Goal: Task Accomplishment & Management: Manage account settings

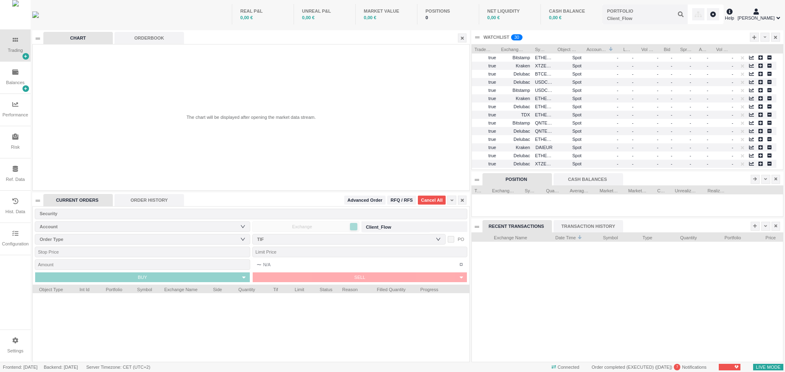
scroll to position [129, 311]
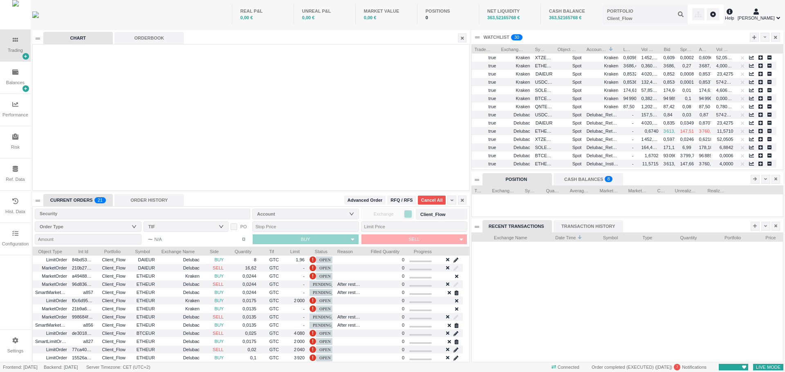
click at [18, 244] on div "Configuration" at bounding box center [15, 244] width 27 height 7
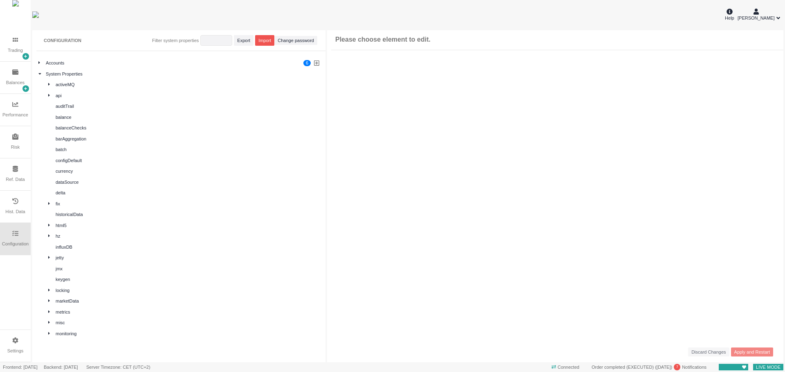
click at [48, 204] on icon at bounding box center [49, 203] width 2 height 2
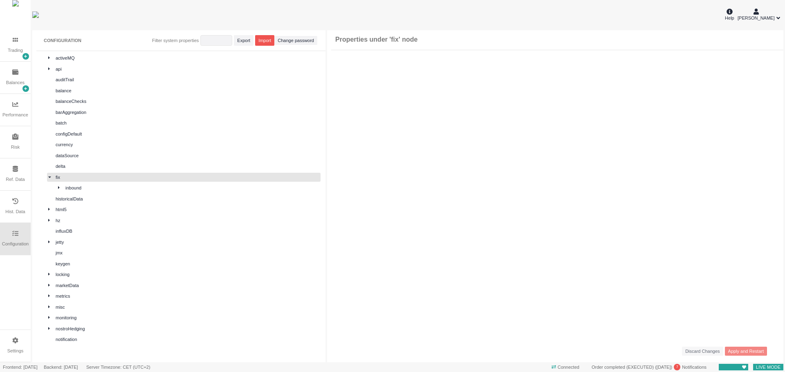
scroll to position [41, 0]
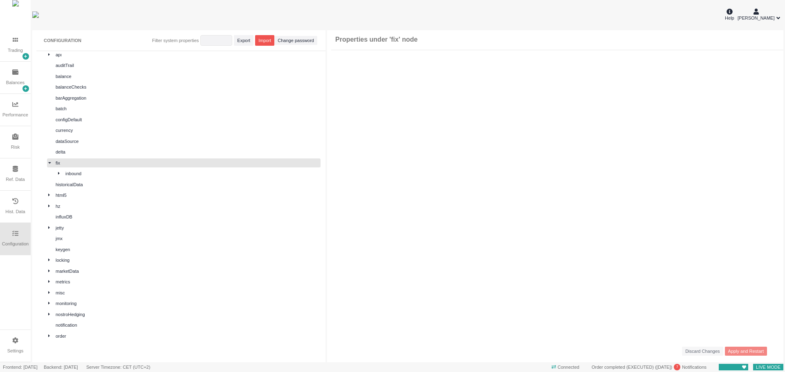
click at [60, 175] on div at bounding box center [61, 173] width 7 height 7
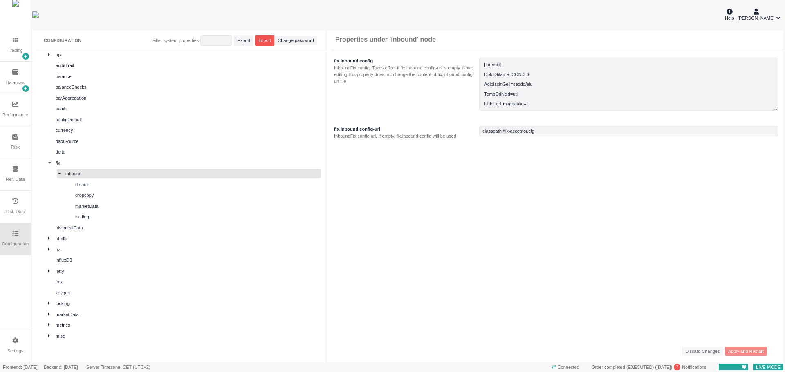
click at [99, 184] on div "default" at bounding box center [197, 184] width 244 height 7
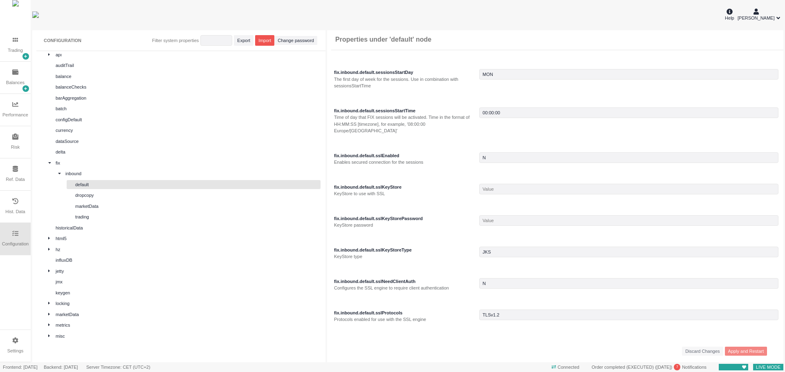
scroll to position [218, 0]
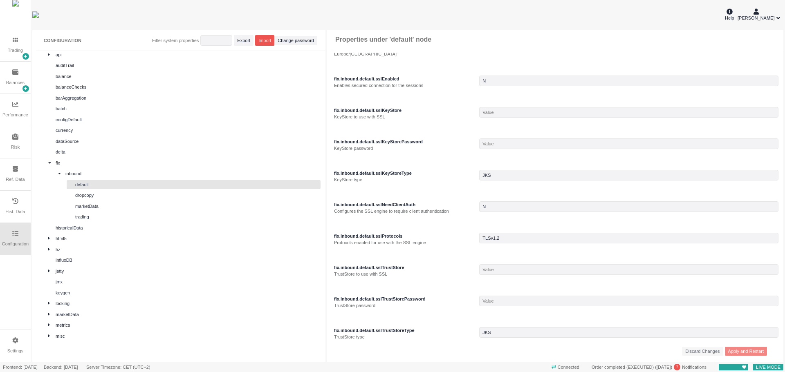
click at [99, 208] on div "marketData" at bounding box center [197, 206] width 244 height 7
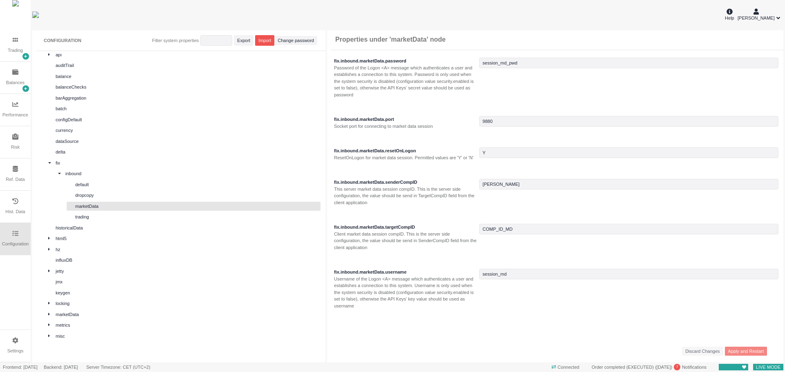
click at [85, 173] on div "inbound" at bounding box center [192, 173] width 254 height 7
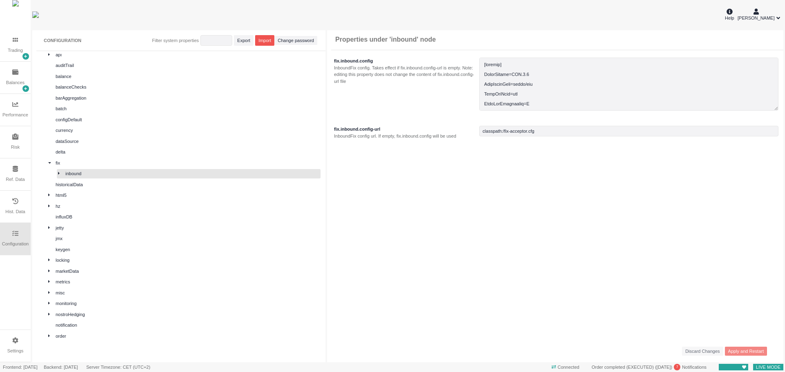
click at [60, 172] on div at bounding box center [61, 173] width 7 height 7
click at [89, 188] on div "default" at bounding box center [197, 184] width 244 height 7
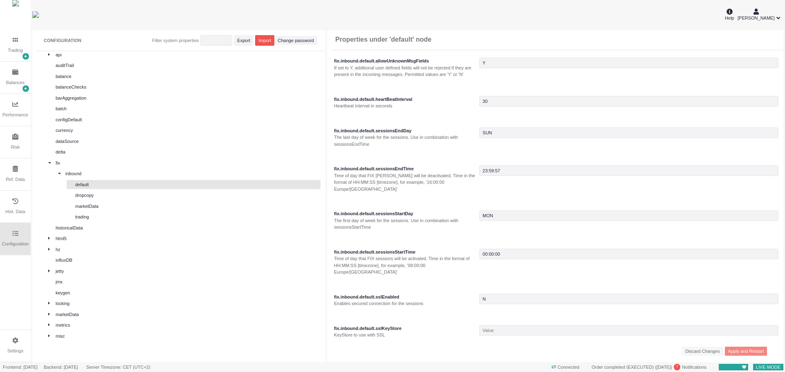
click at [88, 195] on div "dropcopy" at bounding box center [197, 195] width 244 height 7
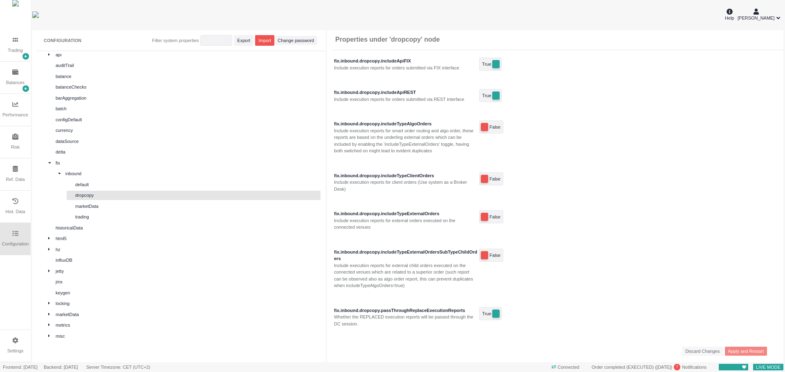
click at [90, 199] on div "dropcopy" at bounding box center [194, 195] width 254 height 9
click at [90, 200] on div "dropcopy" at bounding box center [194, 195] width 254 height 9
click at [97, 209] on div "marketData" at bounding box center [197, 206] width 244 height 7
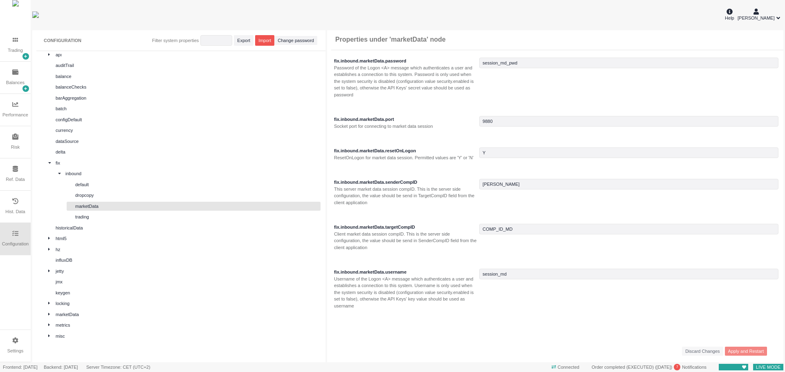
click at [108, 218] on div "trading" at bounding box center [197, 217] width 244 height 7
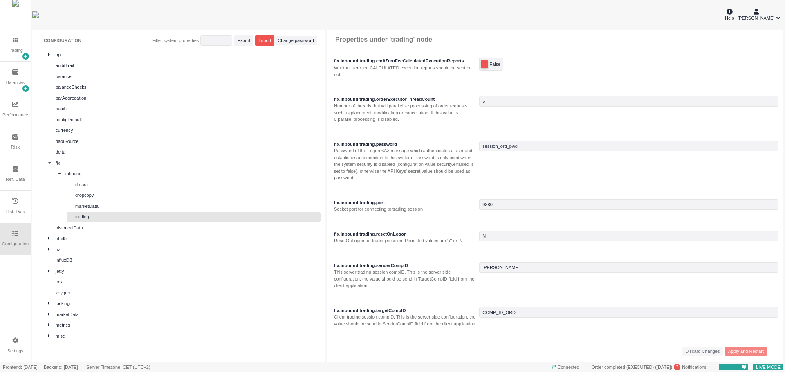
click at [105, 186] on div "default" at bounding box center [197, 184] width 244 height 7
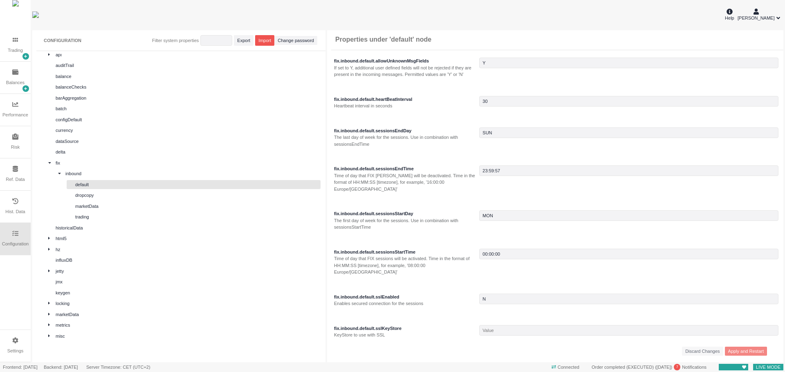
click at [96, 204] on div "marketData" at bounding box center [197, 206] width 244 height 7
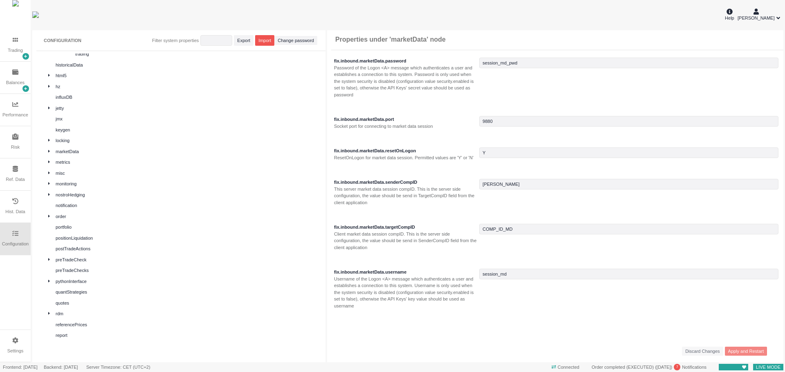
scroll to position [204, 0]
click at [50, 150] on div at bounding box center [51, 151] width 7 height 7
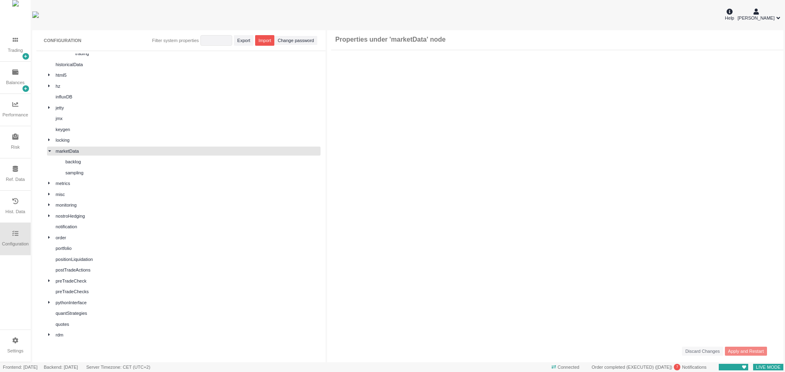
click at [74, 172] on div "sampling" at bounding box center [192, 173] width 254 height 7
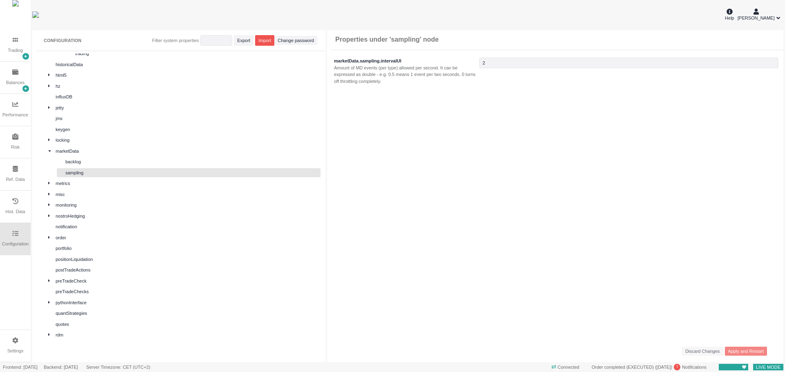
click at [73, 164] on div "backlog" at bounding box center [192, 162] width 254 height 7
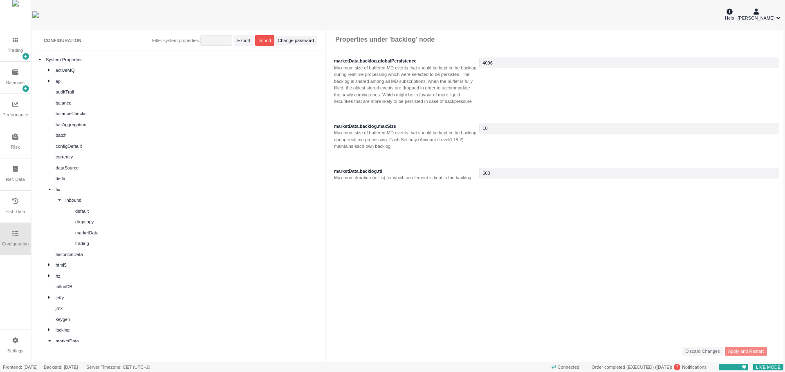
scroll to position [0, 0]
click at [47, 96] on div "api" at bounding box center [183, 95] width 273 height 9
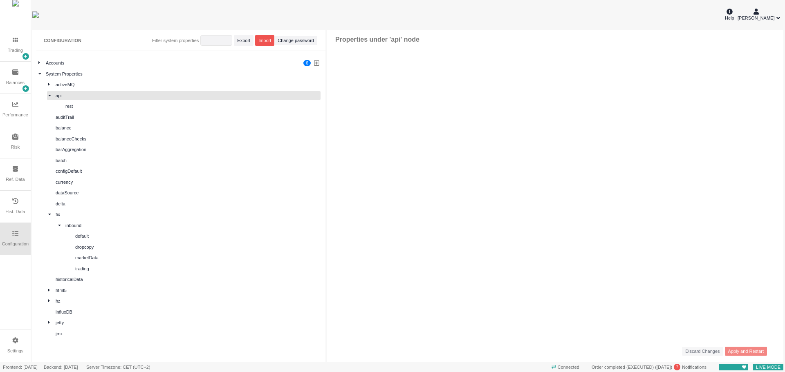
click at [64, 106] on div at bounding box center [61, 106] width 7 height 7
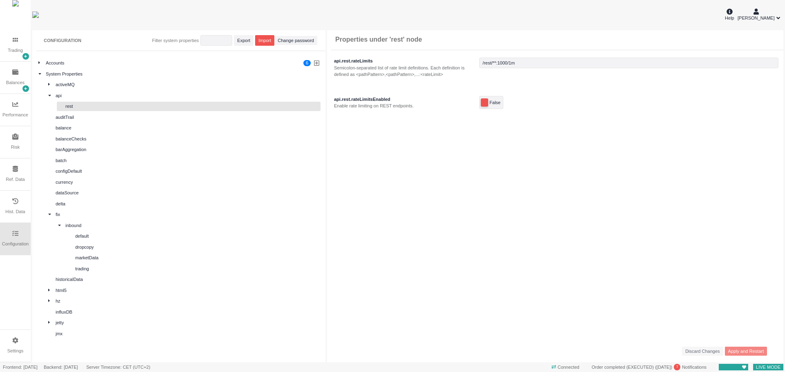
click at [79, 236] on div "default" at bounding box center [197, 236] width 244 height 7
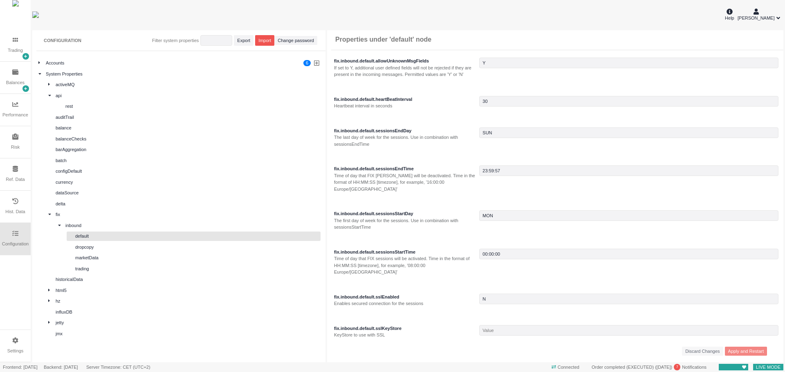
click at [781, 12] on div "Help ismael hassan coulibaly" at bounding box center [407, 14] width 751 height 29
click at [778, 16] on icon at bounding box center [778, 18] width 4 height 6
click at [766, 33] on li "Account Settings" at bounding box center [752, 31] width 55 height 13
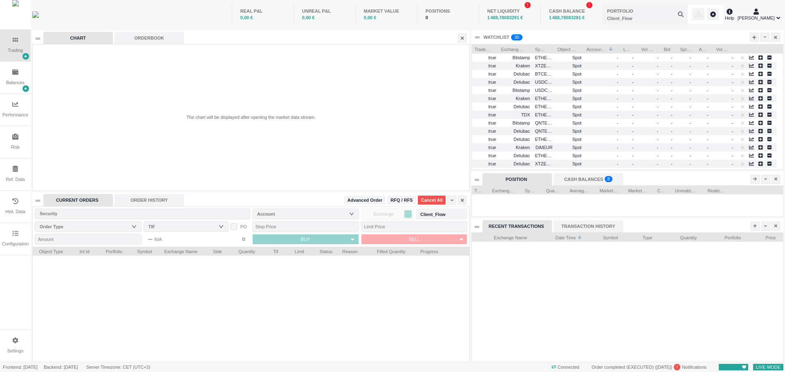
scroll to position [129, 311]
click at [768, 14] on div "[PERSON_NAME]" at bounding box center [755, 15] width 37 height 13
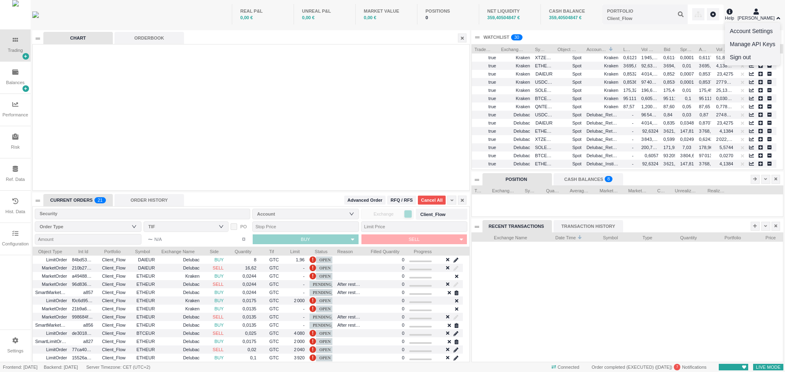
click at [742, 45] on li "Manage API Keys" at bounding box center [752, 44] width 55 height 13
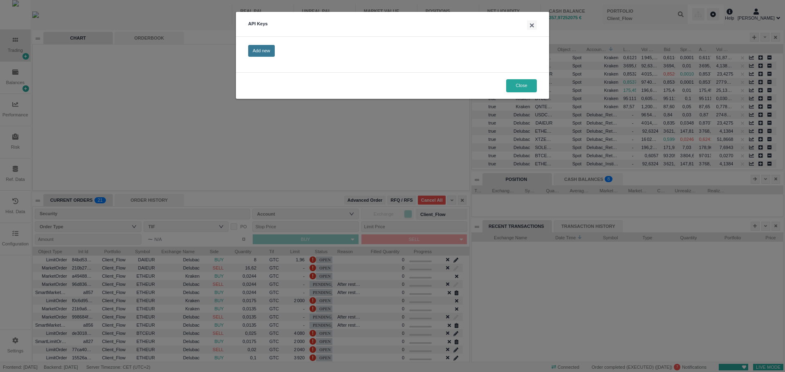
click at [529, 83] on button "Close" at bounding box center [521, 85] width 31 height 13
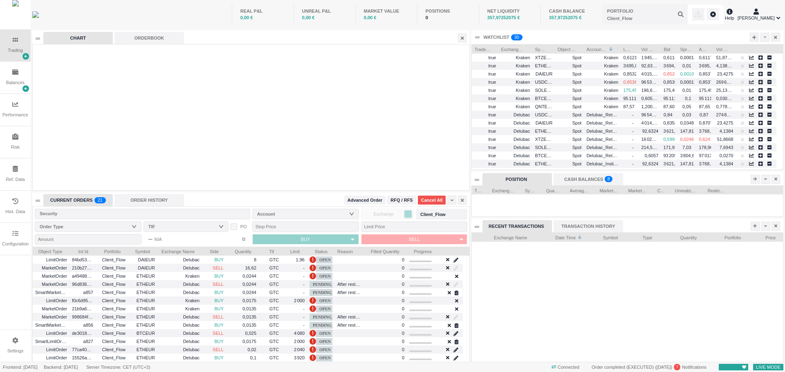
click at [11, 350] on div "Settings" at bounding box center [15, 351] width 16 height 7
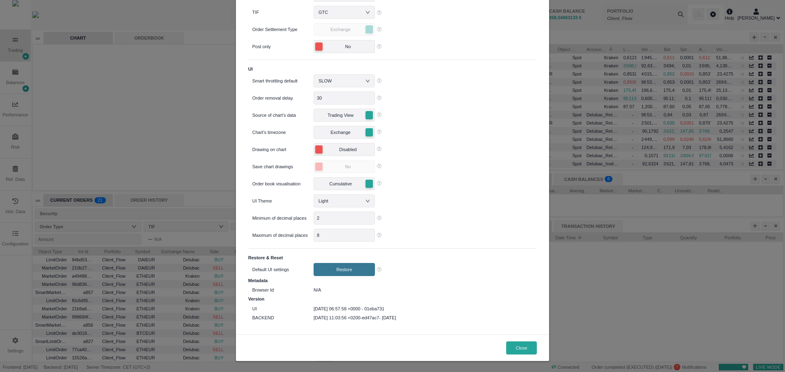
scroll to position [111, 0]
click at [523, 351] on button "Close" at bounding box center [521, 347] width 31 height 13
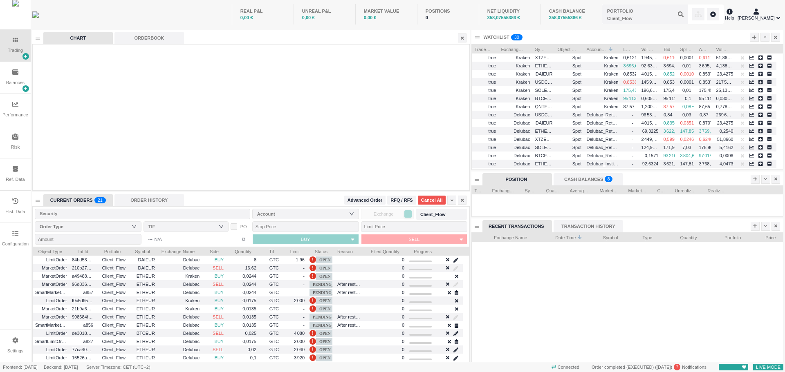
click at [766, 15] on span "[PERSON_NAME]" at bounding box center [755, 18] width 37 height 7
click at [12, 234] on div "Configuration" at bounding box center [15, 239] width 31 height 32
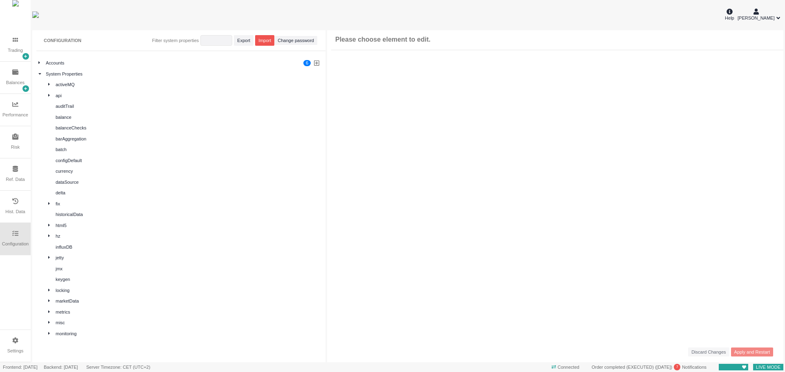
click at [48, 204] on icon at bounding box center [49, 203] width 2 height 2
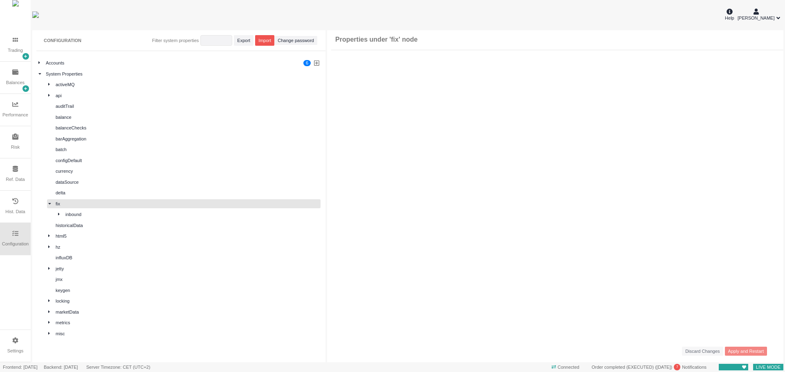
click at [57, 213] on div "inbound" at bounding box center [189, 214] width 264 height 9
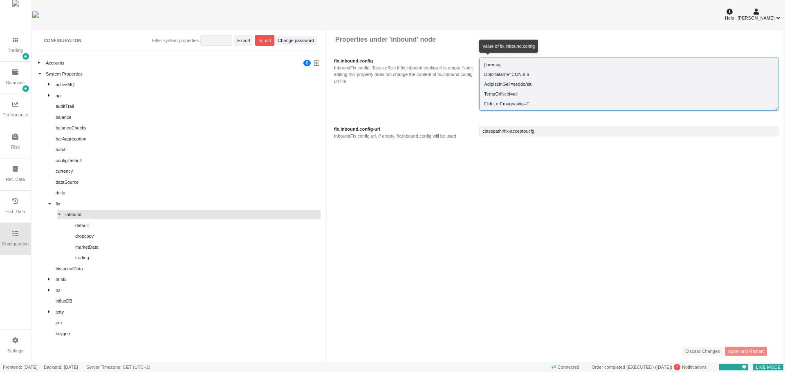
drag, startPoint x: 527, startPoint y: 74, endPoint x: 482, endPoint y: 74, distance: 45.4
click at [482, 74] on textarea at bounding box center [628, 84] width 299 height 53
drag, startPoint x: 535, startPoint y: 83, endPoint x: 483, endPoint y: 85, distance: 52.0
click at [483, 85] on textarea at bounding box center [628, 84] width 299 height 53
drag, startPoint x: 533, startPoint y: 104, endPoint x: 478, endPoint y: 83, distance: 58.4
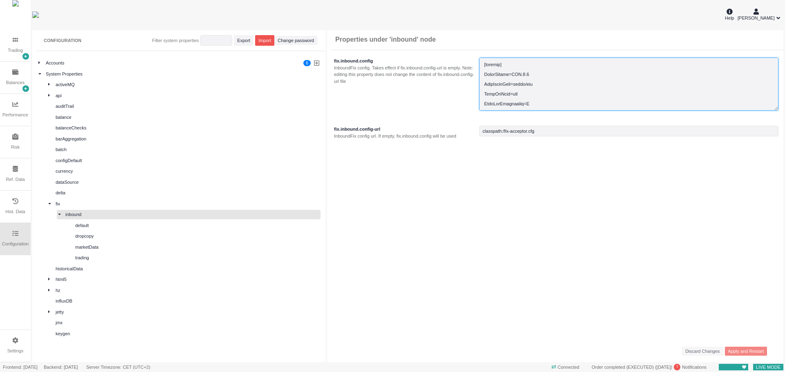
click at [478, 83] on div "fix.inbound.config InboundFix config. Takes effect if fix.inbound.config-url is…" at bounding box center [555, 85] width 456 height 65
click at [141, 224] on div "default" at bounding box center [197, 225] width 244 height 7
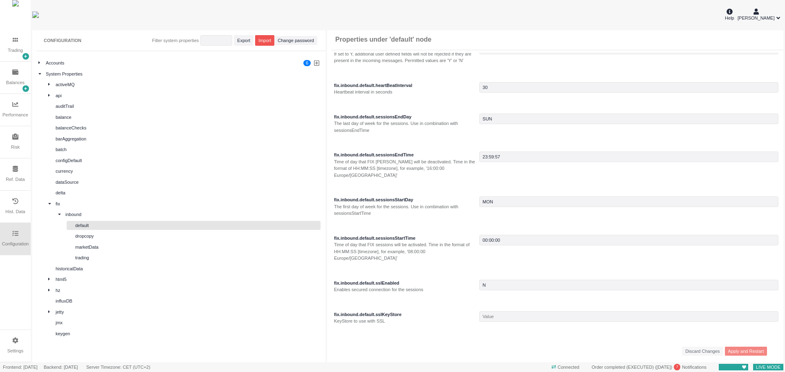
scroll to position [0, 0]
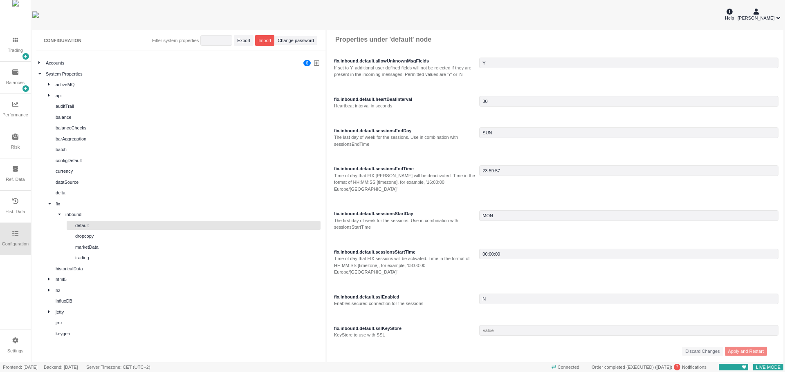
click at [88, 244] on div "marketData" at bounding box center [197, 247] width 244 height 7
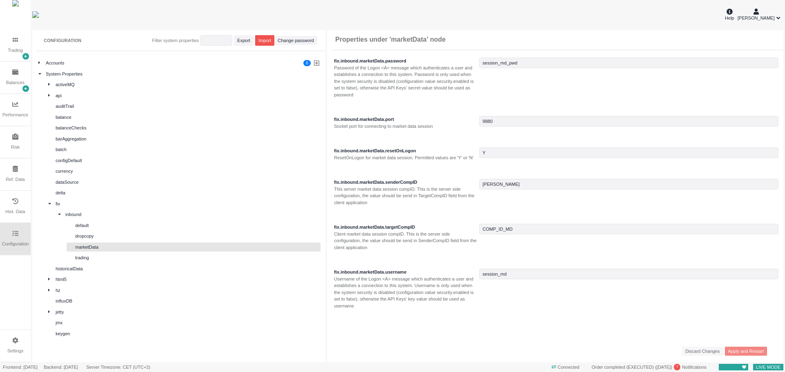
click at [98, 247] on div "marketData" at bounding box center [197, 247] width 244 height 7
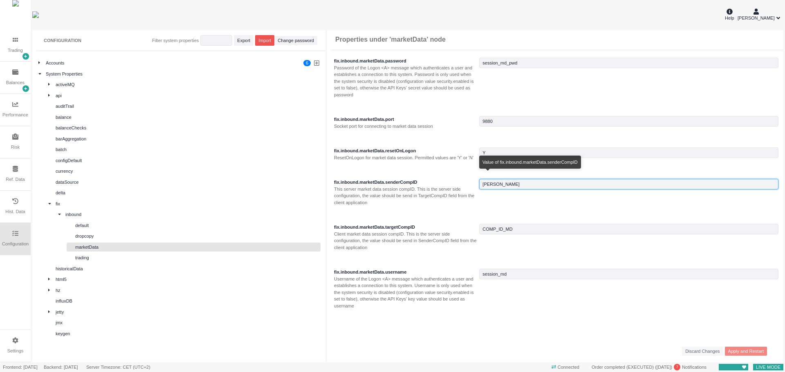
click at [489, 183] on input "string" at bounding box center [628, 184] width 299 height 11
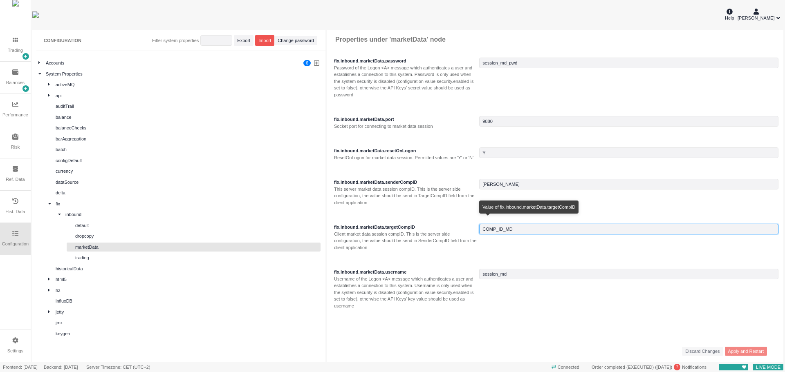
click at [491, 230] on input "string" at bounding box center [628, 229] width 299 height 11
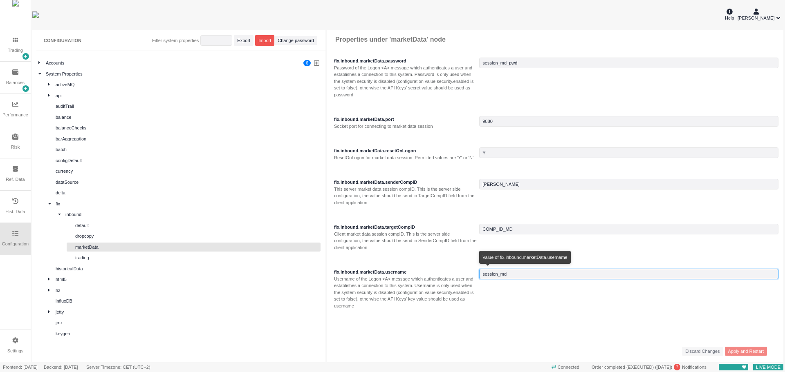
click at [497, 275] on input "string" at bounding box center [628, 274] width 299 height 11
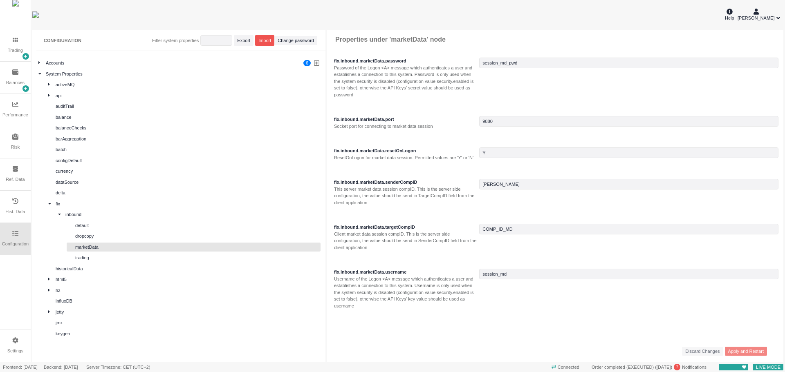
click at [90, 229] on div "default" at bounding box center [194, 225] width 254 height 9
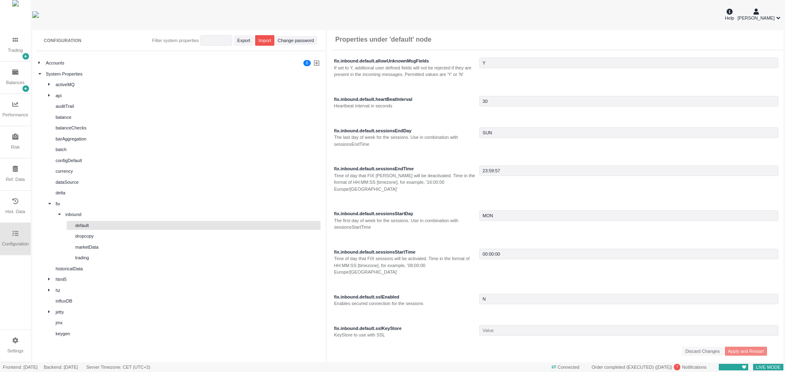
click at [98, 247] on div "marketData" at bounding box center [197, 247] width 244 height 7
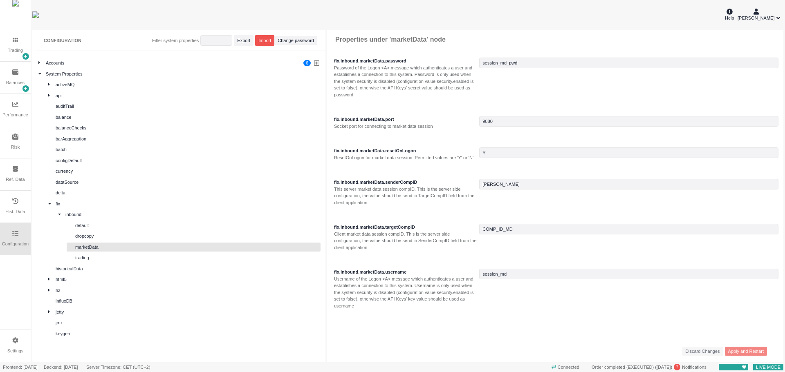
click at [95, 256] on div "trading" at bounding box center [197, 258] width 244 height 7
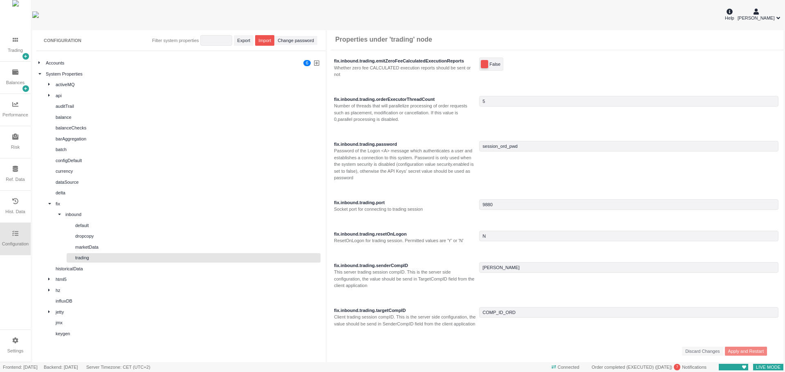
click at [93, 250] on div "marketData" at bounding box center [197, 247] width 244 height 7
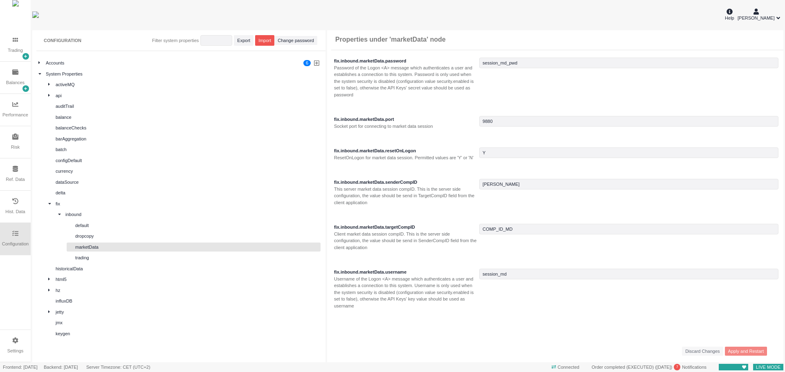
click at [92, 237] on div "dropcopy" at bounding box center [197, 236] width 244 height 7
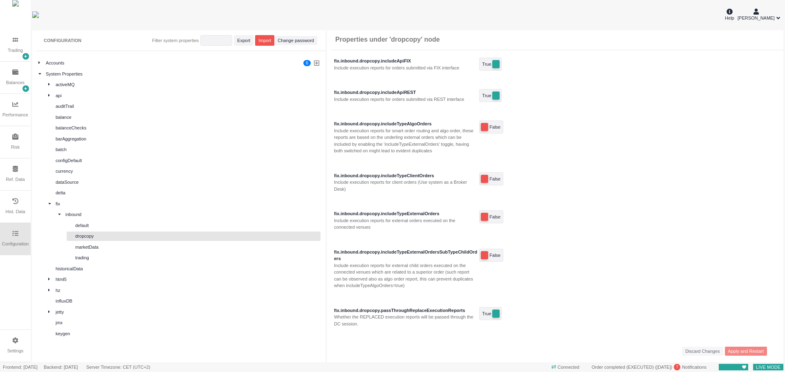
click at [99, 247] on div "marketData" at bounding box center [197, 247] width 244 height 7
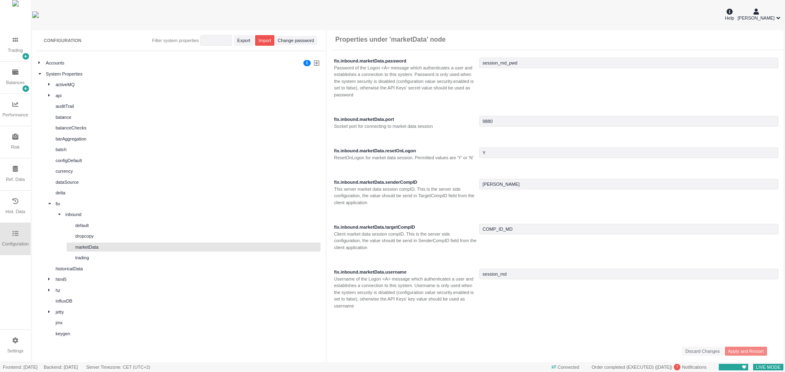
click at [94, 229] on div "default" at bounding box center [197, 225] width 244 height 7
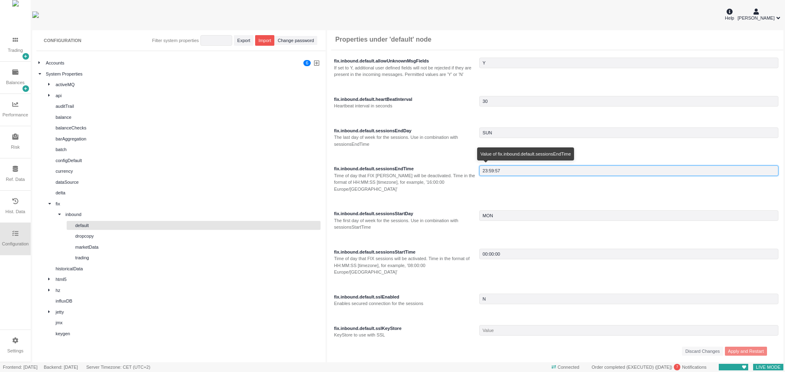
drag, startPoint x: 511, startPoint y: 170, endPoint x: 479, endPoint y: 170, distance: 31.9
click at [479, 170] on input "string" at bounding box center [628, 171] width 299 height 11
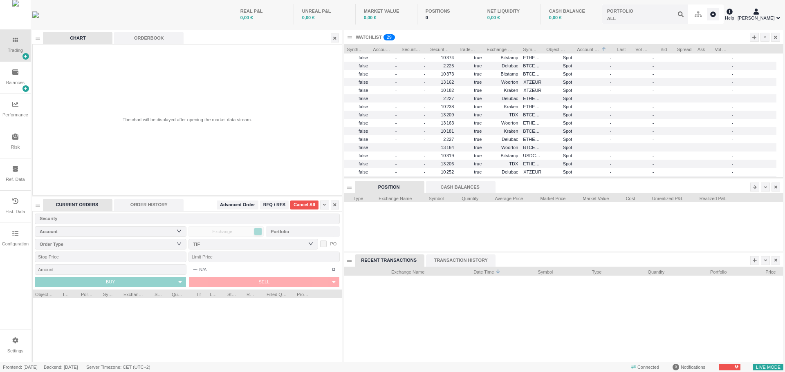
scroll to position [95, 438]
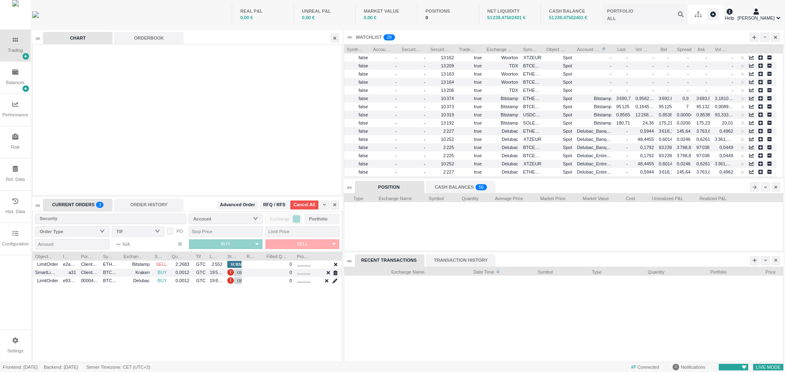
click at [14, 237] on icon at bounding box center [15, 234] width 6 height 6
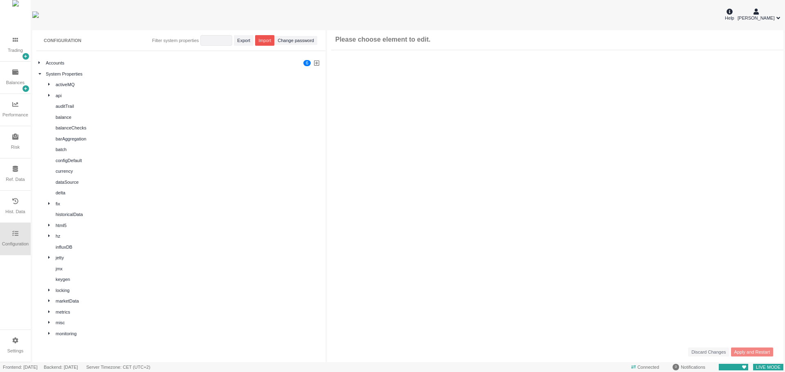
click at [49, 97] on icon at bounding box center [49, 95] width 2 height 4
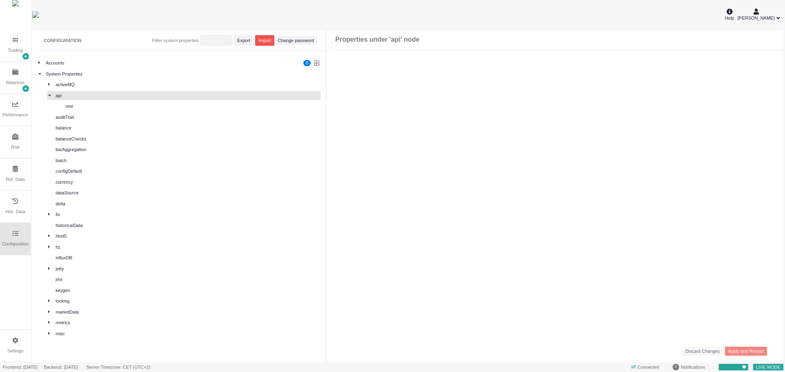
click at [66, 108] on div "rest" at bounding box center [192, 106] width 254 height 7
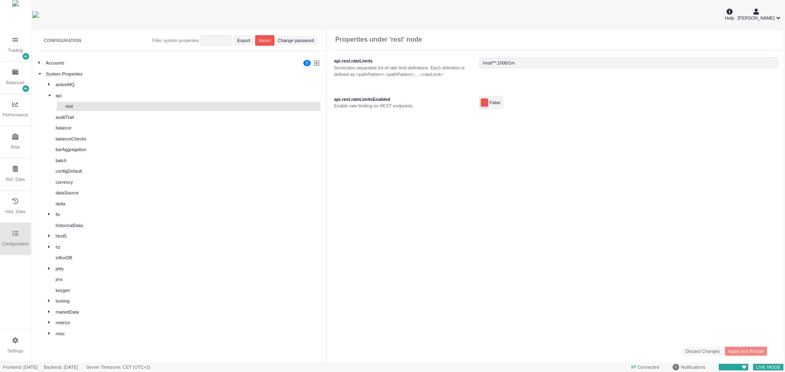
click at [48, 214] on icon at bounding box center [49, 214] width 2 height 2
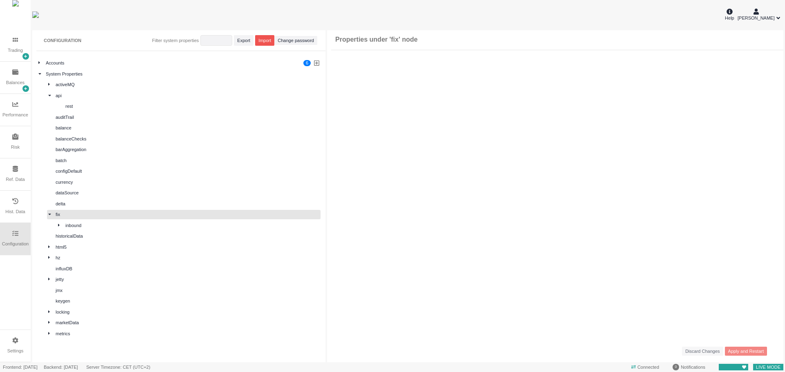
click at [59, 224] on icon at bounding box center [59, 225] width 2 height 4
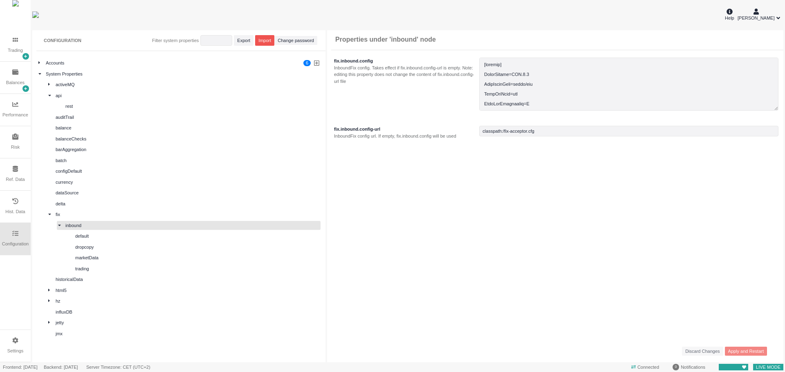
click at [776, 14] on div "Ismael Hassan COULIBALY" at bounding box center [758, 14] width 43 height 14
click at [745, 60] on li "Sign out" at bounding box center [752, 57] width 55 height 13
